Goal: Information Seeking & Learning: Learn about a topic

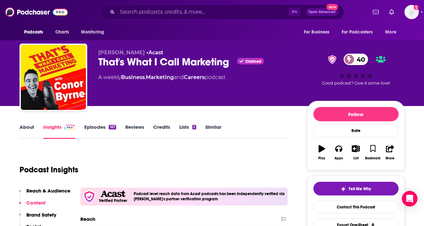
click at [189, 64] on div "That's What I Call Marketing Claimed 40" at bounding box center [197, 62] width 199 height 13
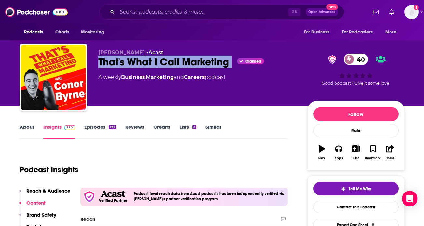
click at [189, 64] on div "That's What I Call Marketing Claimed 40" at bounding box center [197, 62] width 199 height 13
copy div "That's What I Call Marketing"
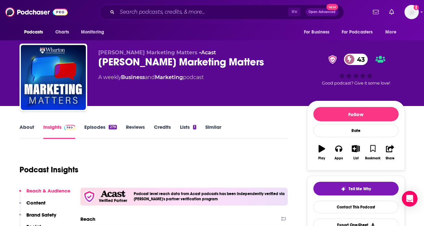
click at [210, 61] on div "[PERSON_NAME] Marketing Matters 43" at bounding box center [197, 62] width 199 height 13
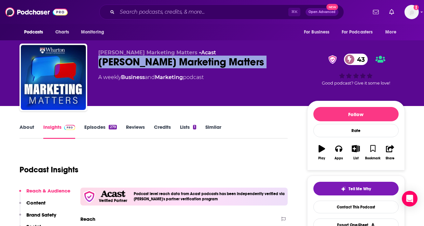
click at [210, 61] on div "Wharton Marketing Matters 43" at bounding box center [197, 62] width 199 height 13
copy div "Wharton Marketing Matters 43"
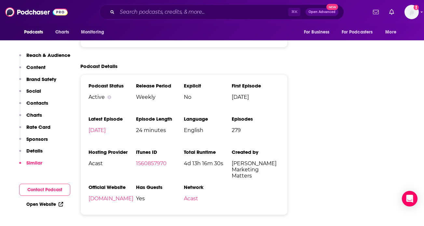
scroll to position [1049, 0]
